Goal: Contribute content: Add original content to the website for others to see

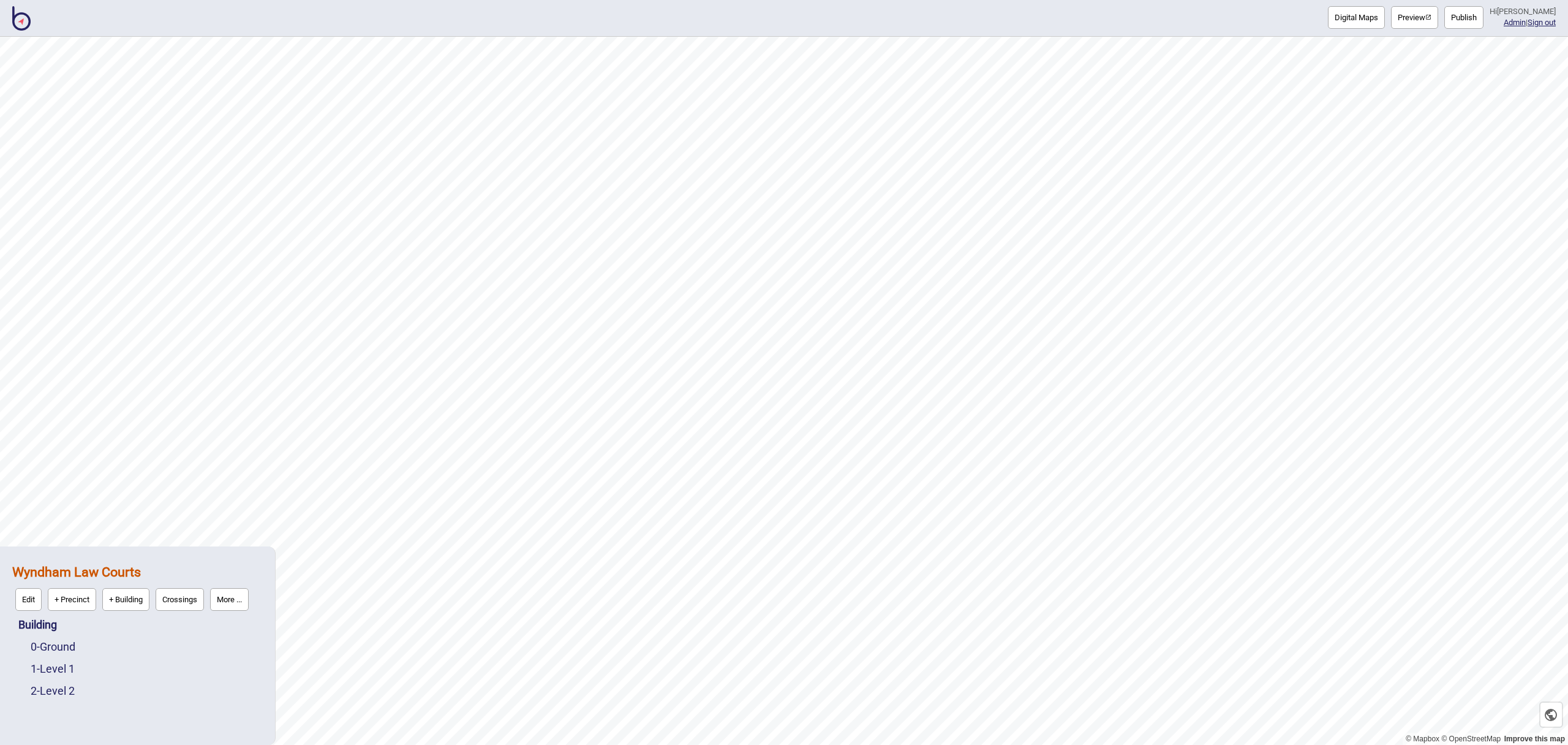
click at [1424, 11] on button "Preview" at bounding box center [1415, 17] width 47 height 22
click at [1355, 10] on button "Digital Maps" at bounding box center [1357, 17] width 57 height 22
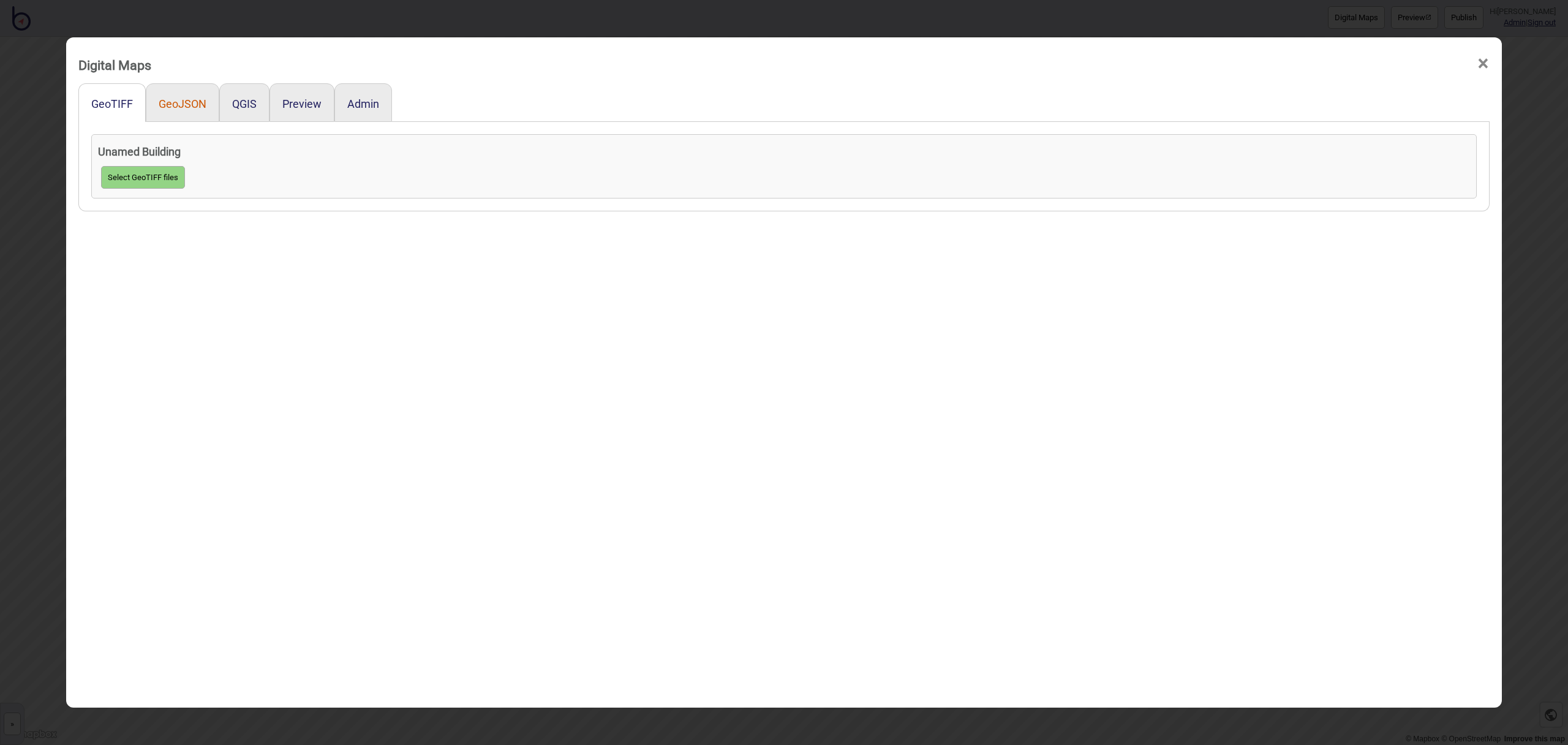
click at [174, 106] on button "GeoJSON" at bounding box center [183, 104] width 48 height 13
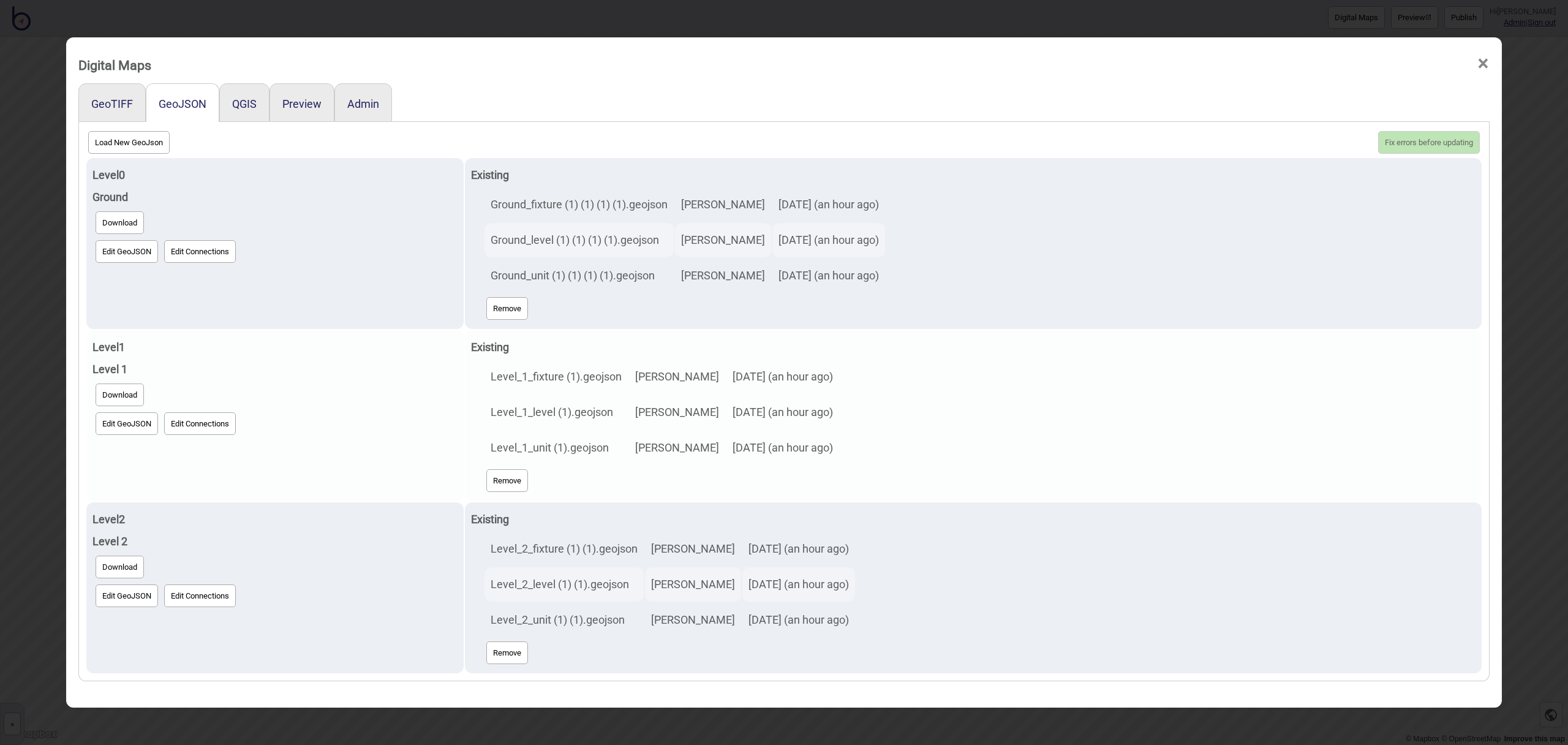
click at [133, 428] on button "Edit GeoJSON" at bounding box center [126, 424] width 63 height 22
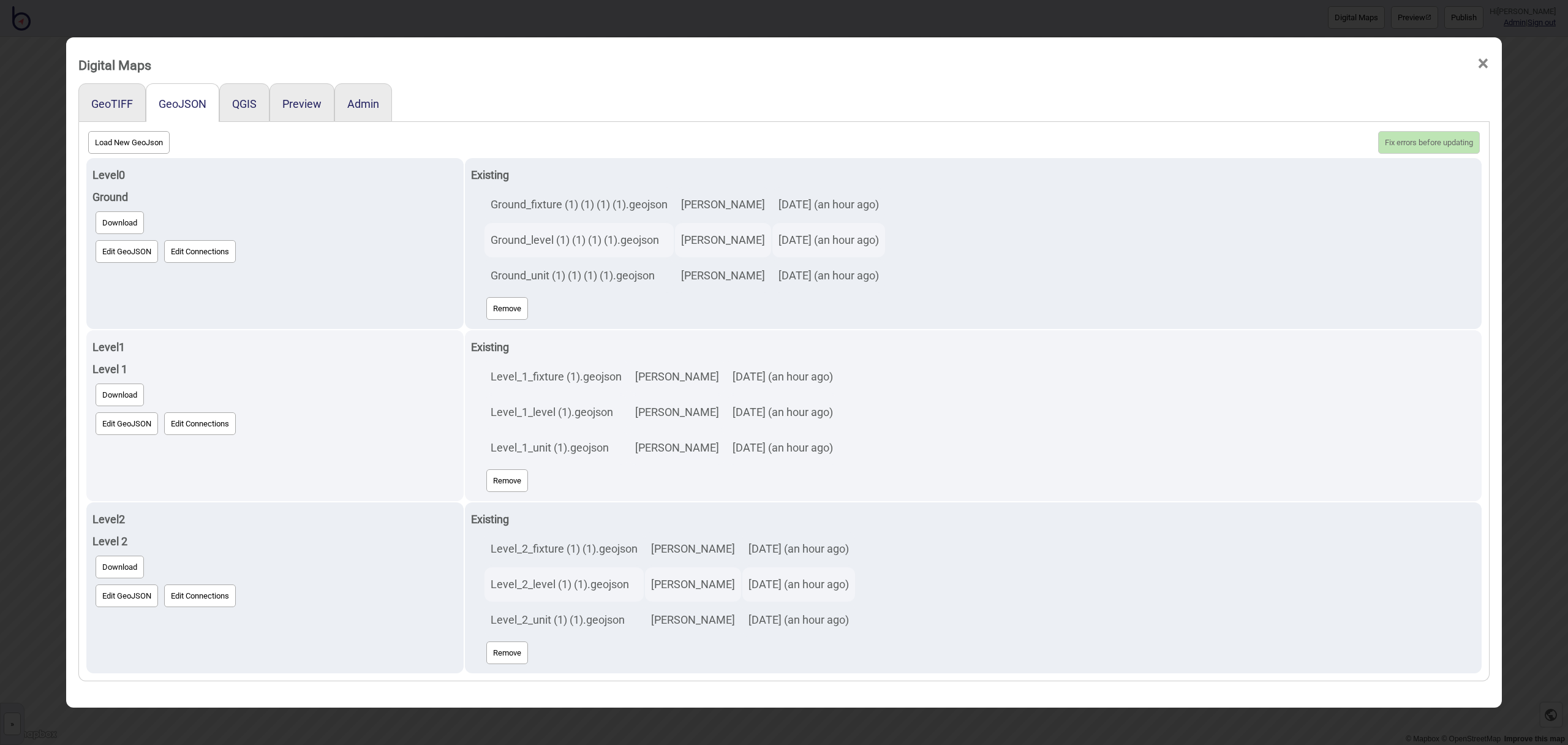
click at [134, 144] on button "Load New GeoJson" at bounding box center [128, 142] width 81 height 22
click input "file" at bounding box center [0, 0] width 0 height 0
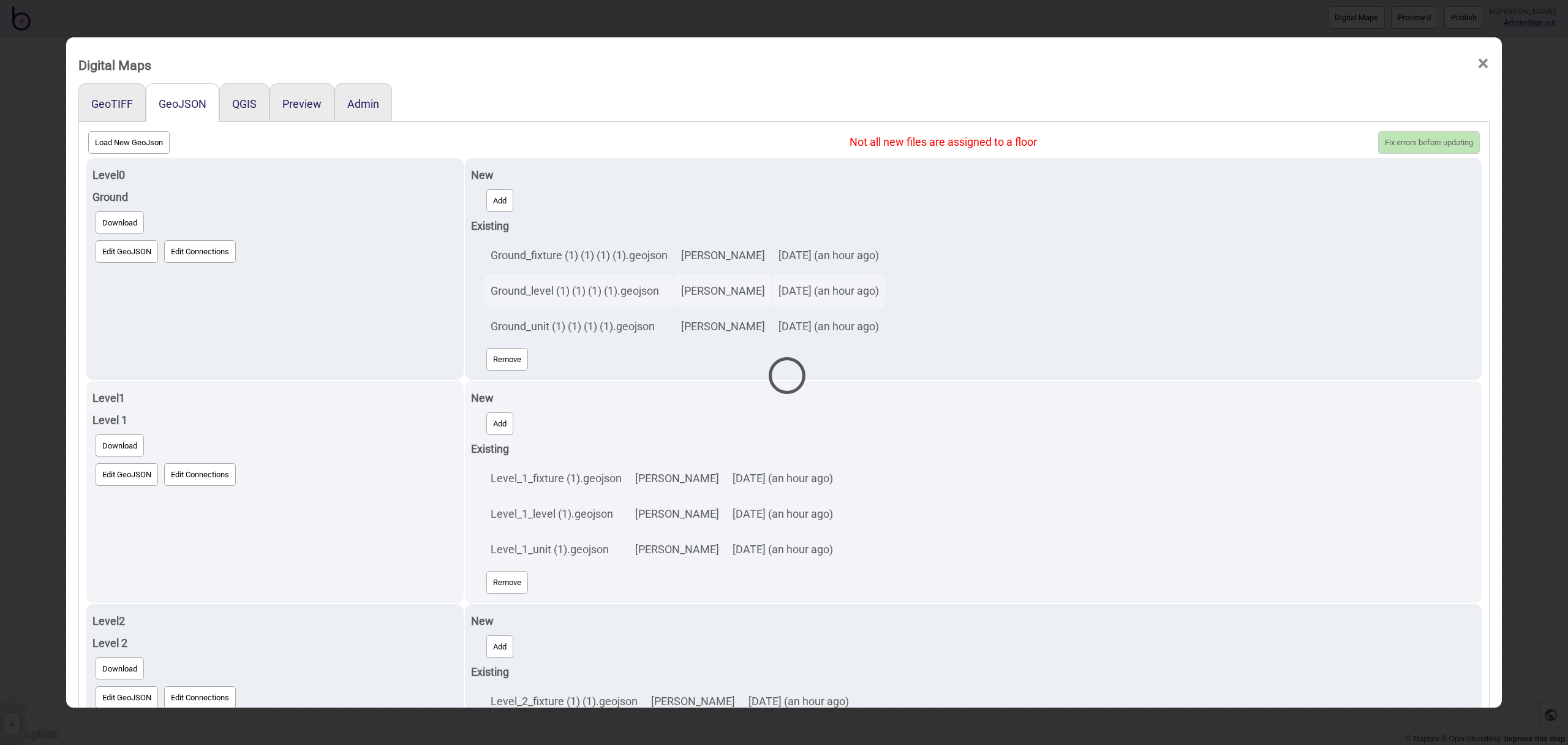
select select "Level_1_unit (1).geojson"
select select "Level_1_fixture (1).geojson"
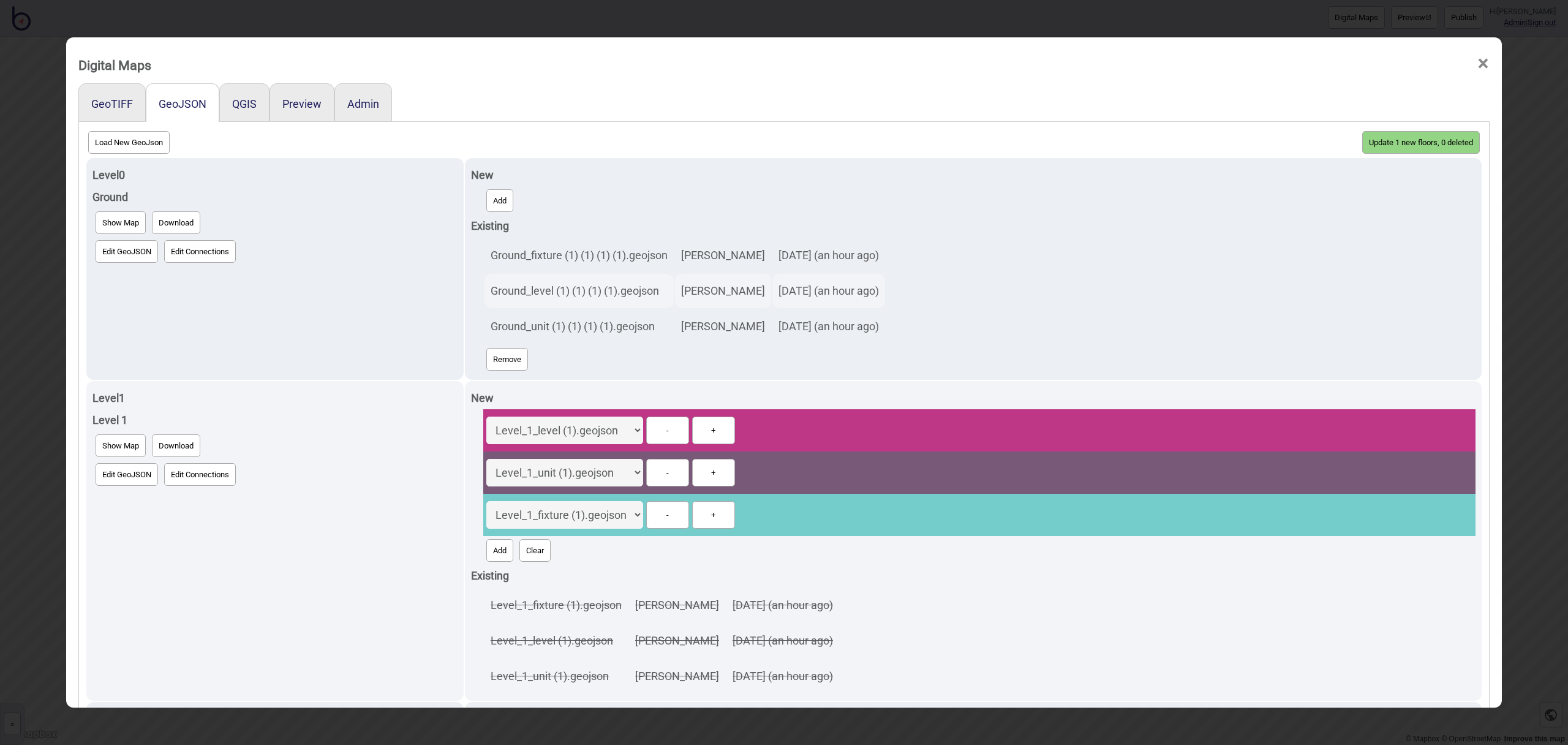
click at [1413, 149] on button "Update 1 new floors, 0 deleted" at bounding box center [1421, 142] width 118 height 22
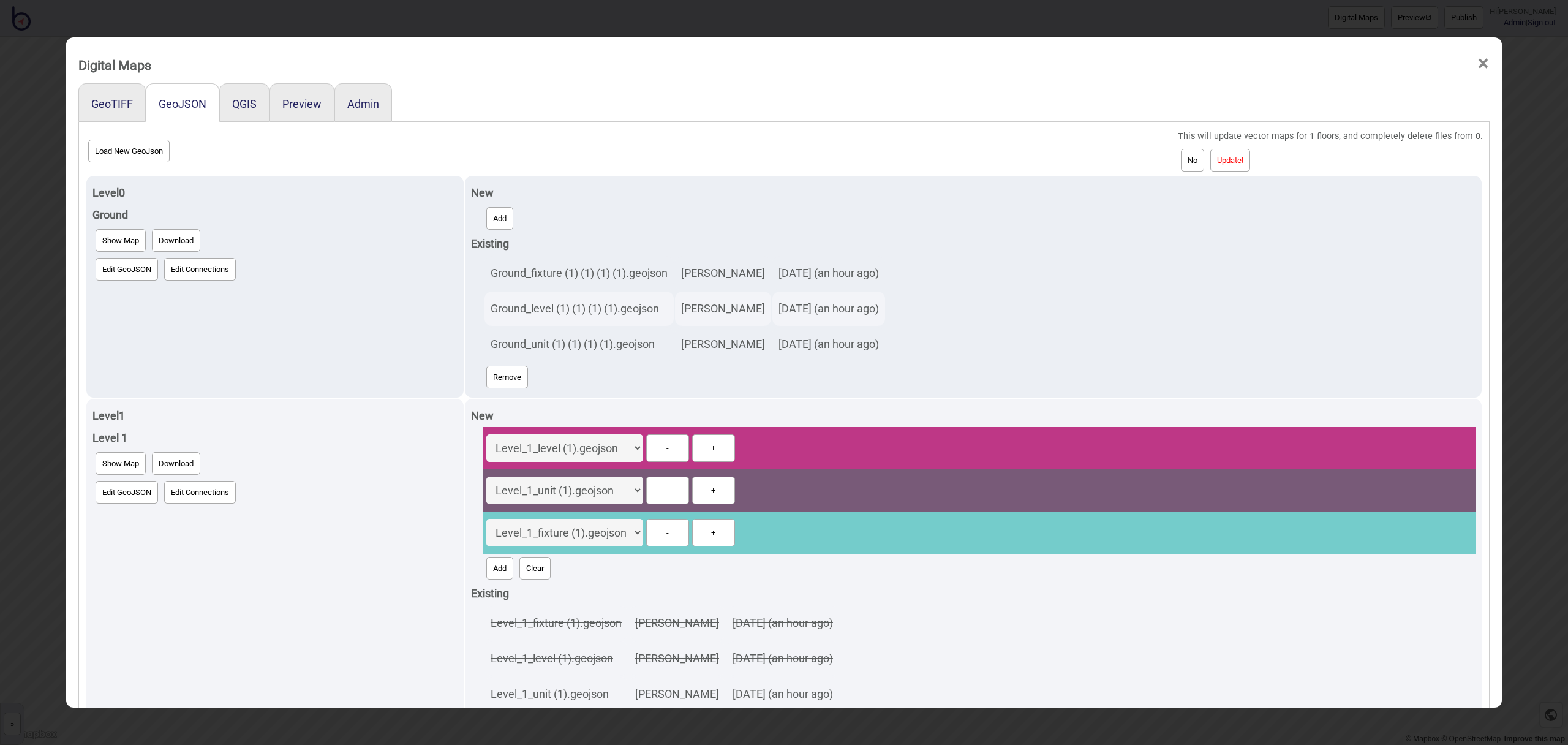
click at [1245, 158] on button "Update!" at bounding box center [1230, 160] width 39 height 22
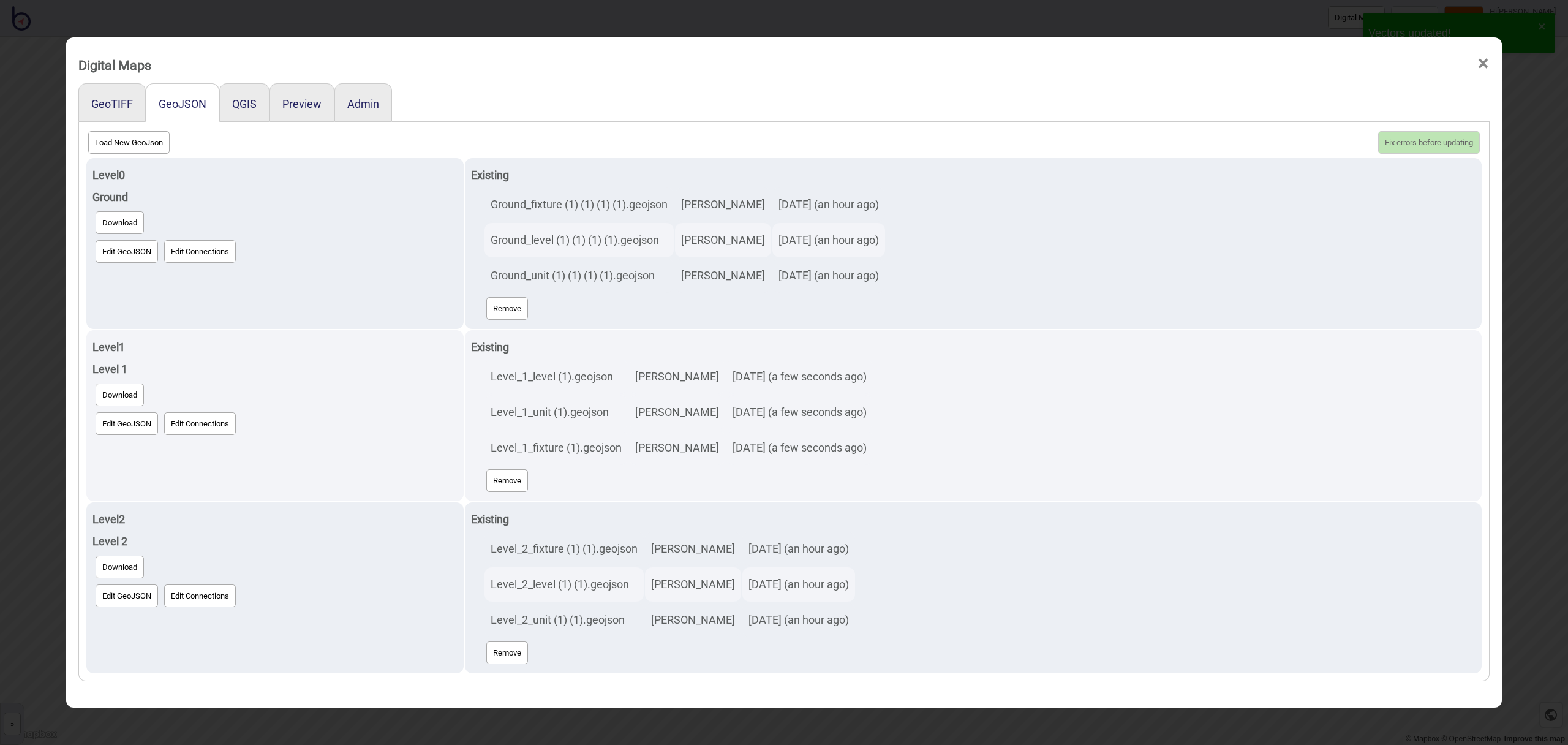
click at [1486, 66] on span "×" at bounding box center [1483, 64] width 13 height 40
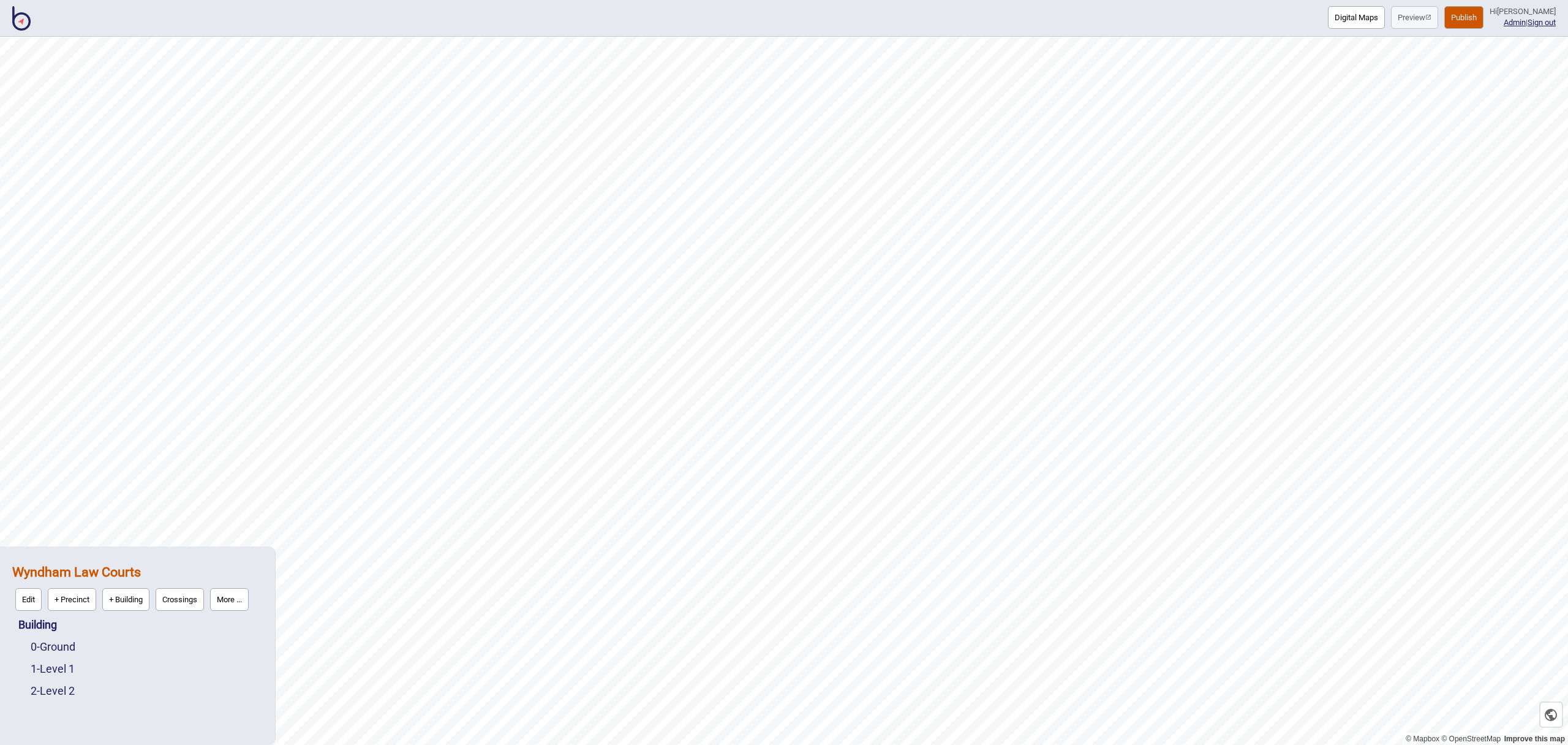
click at [1477, 7] on button "Publish" at bounding box center [1464, 17] width 39 height 22
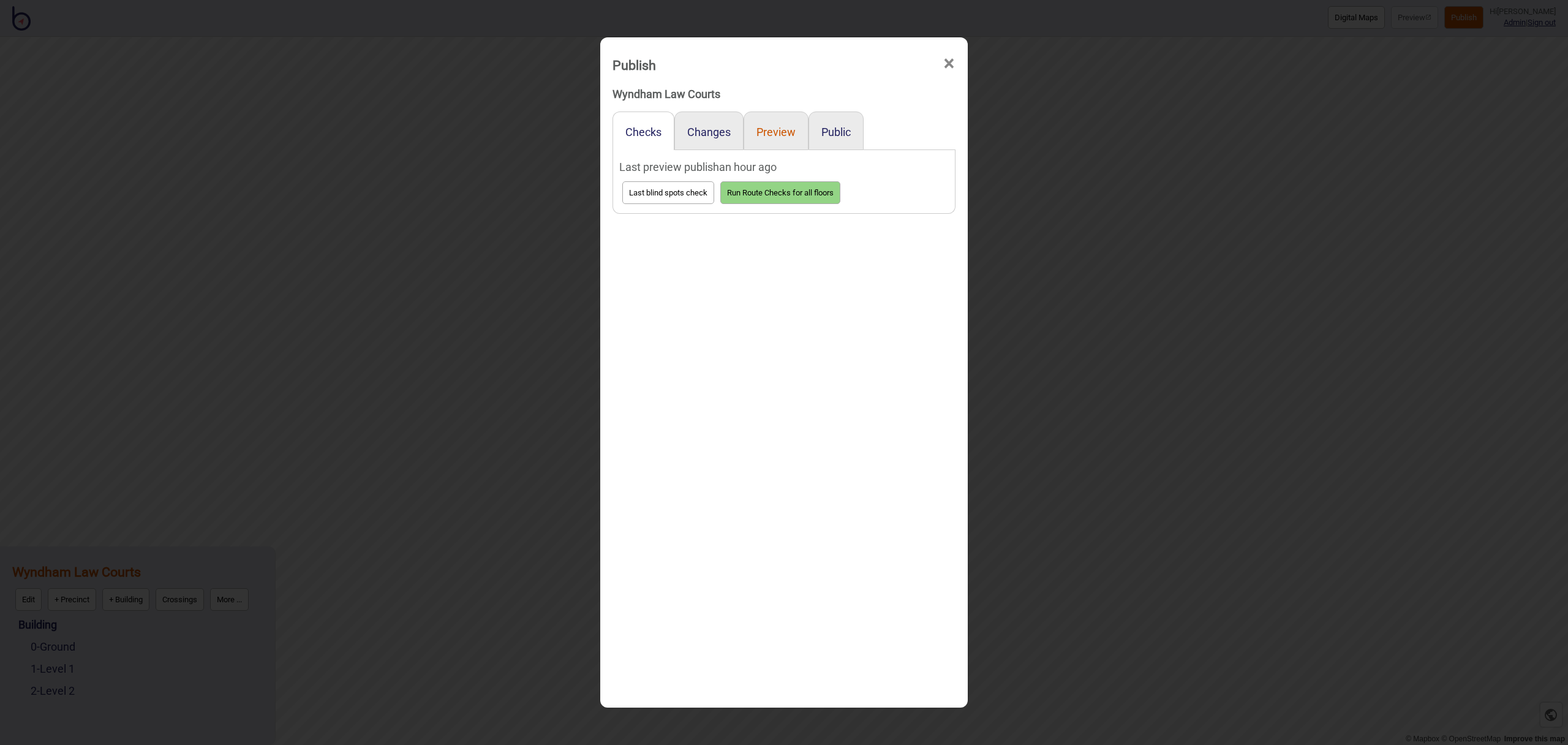
click at [779, 128] on button "Preview" at bounding box center [776, 132] width 39 height 13
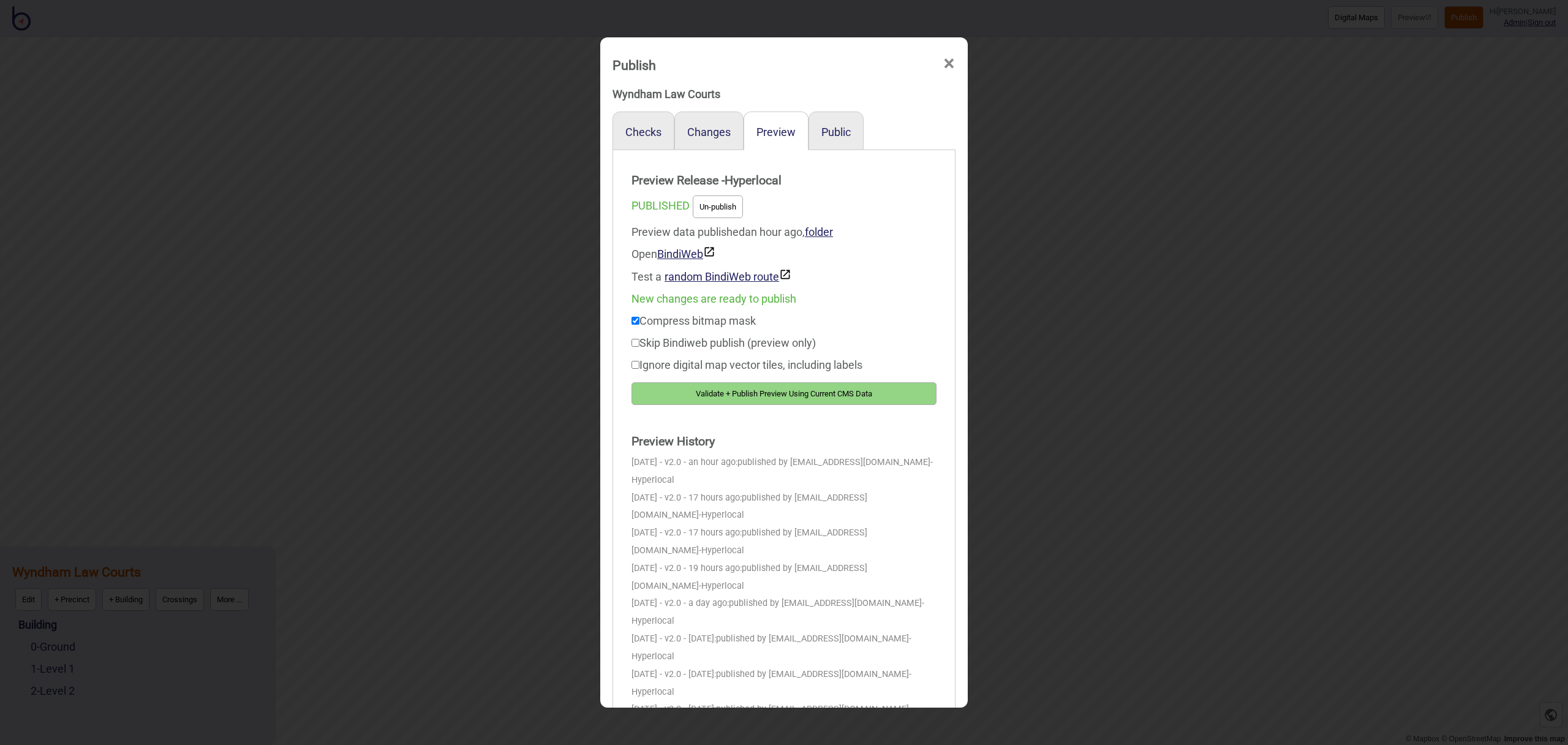
click at [912, 395] on button "Validate + Publish Preview Using Current CMS Data" at bounding box center [784, 393] width 305 height 22
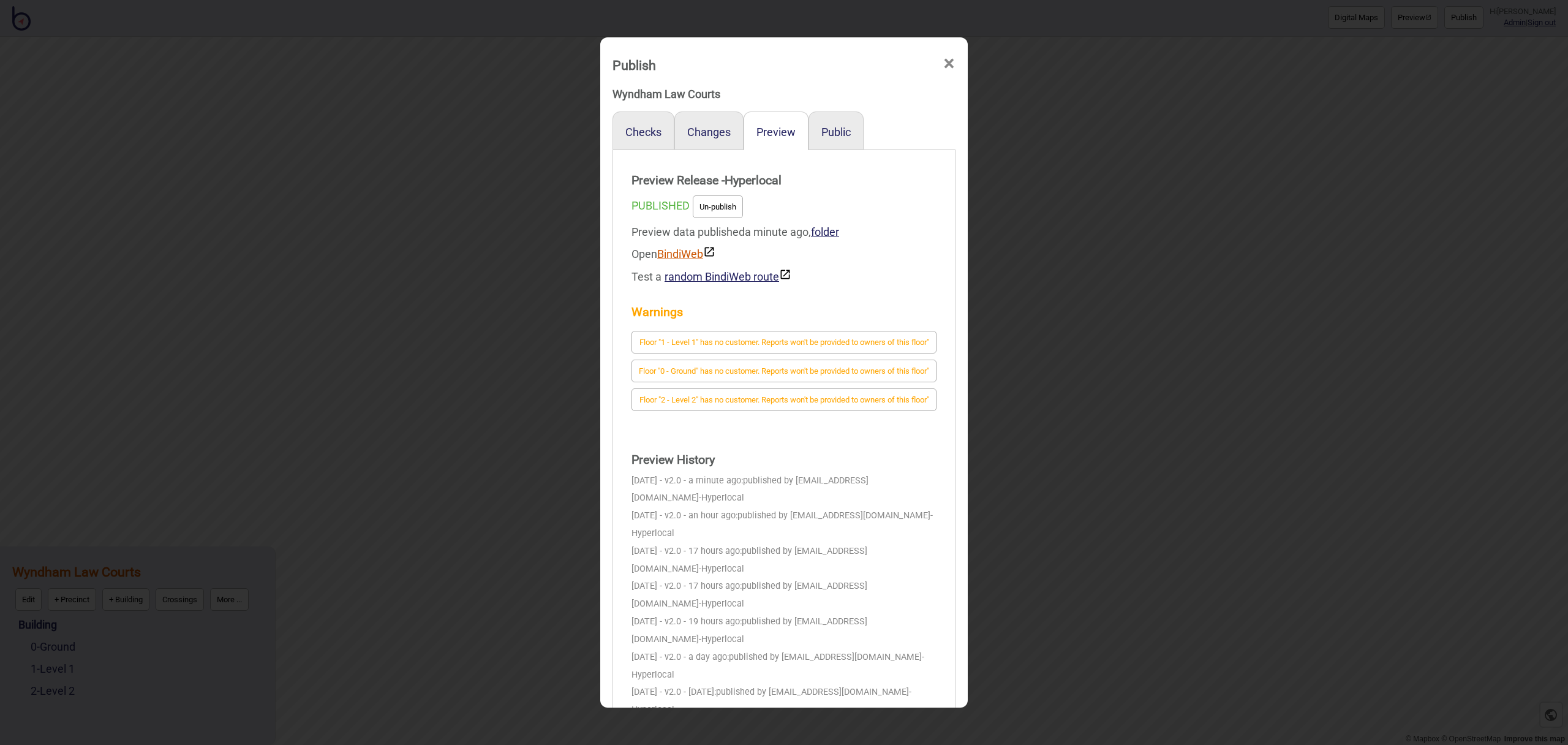
click at [662, 252] on link "BindiWeb" at bounding box center [686, 254] width 58 height 13
click at [948, 64] on span "×" at bounding box center [949, 64] width 13 height 40
